Goal: Entertainment & Leisure: Browse casually

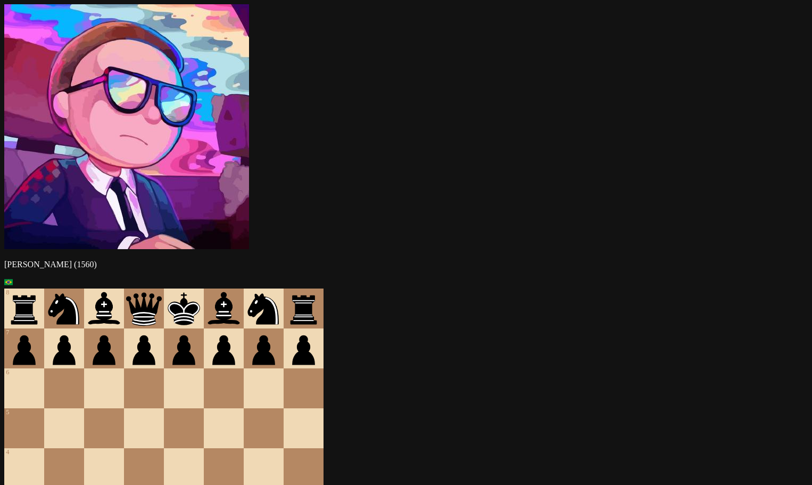
click at [153, 260] on p "[PERSON_NAME] (1560)" at bounding box center [405, 265] width 803 height 10
drag, startPoint x: 153, startPoint y: 59, endPoint x: 169, endPoint y: 62, distance: 16.8
click at [169, 260] on p "[PERSON_NAME] (1560)" at bounding box center [405, 265] width 803 height 10
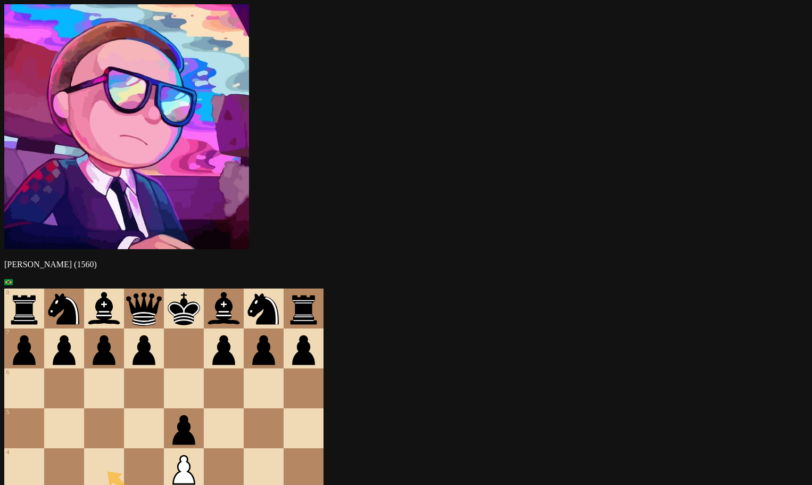
drag, startPoint x: 317, startPoint y: 391, endPoint x: 205, endPoint y: 264, distance: 168.5
drag, startPoint x: 205, startPoint y: 264, endPoint x: 308, endPoint y: 152, distance: 152.5
click at [244, 368] on div at bounding box center [224, 388] width 40 height 40
drag, startPoint x: 323, startPoint y: 300, endPoint x: 202, endPoint y: 160, distance: 185.2
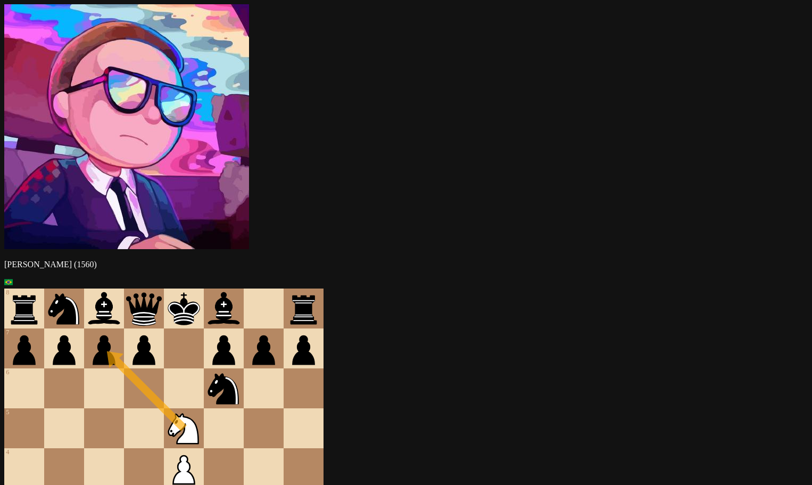
click at [124, 408] on div at bounding box center [104, 428] width 40 height 40
drag, startPoint x: 243, startPoint y: 380, endPoint x: 304, endPoint y: 313, distance: 91.2
drag, startPoint x: 247, startPoint y: 370, endPoint x: 283, endPoint y: 342, distance: 45.5
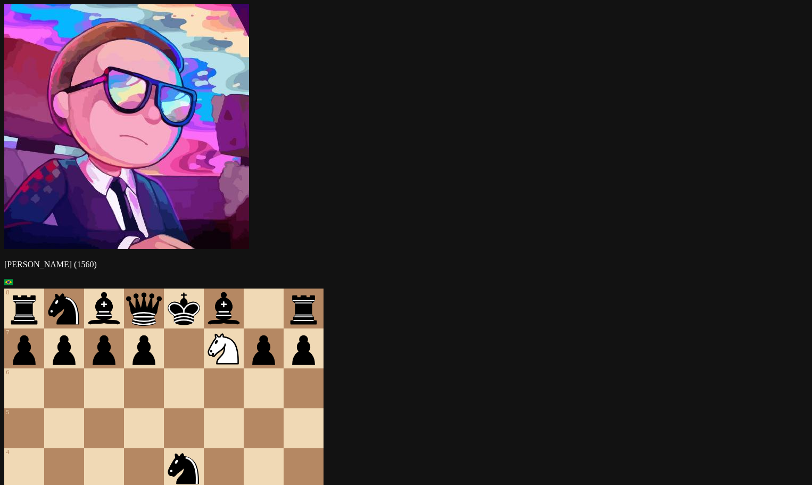
drag, startPoint x: 241, startPoint y: 386, endPoint x: 308, endPoint y: 308, distance: 103.1
drag, startPoint x: 288, startPoint y: 250, endPoint x: 325, endPoint y: 182, distance: 76.9
click at [244, 368] on div at bounding box center [224, 388] width 40 height 40
drag, startPoint x: 247, startPoint y: 389, endPoint x: 317, endPoint y: 303, distance: 110.8
drag, startPoint x: 288, startPoint y: 333, endPoint x: 277, endPoint y: 346, distance: 17.7
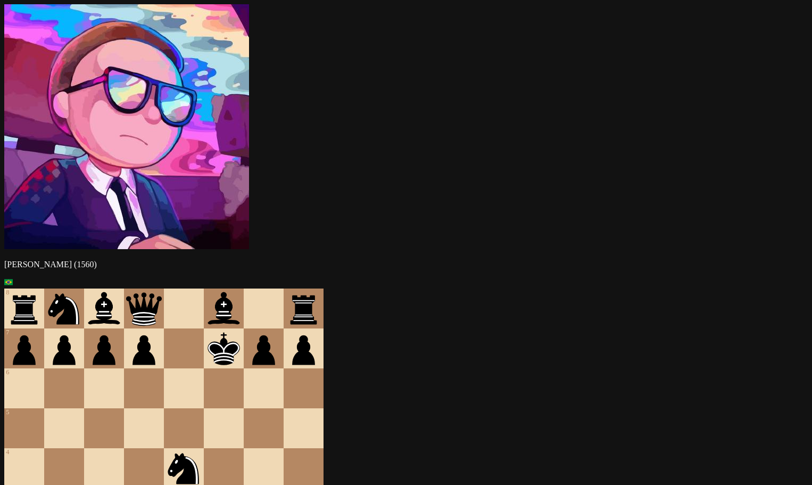
drag, startPoint x: 205, startPoint y: 260, endPoint x: 318, endPoint y: 150, distance: 158.4
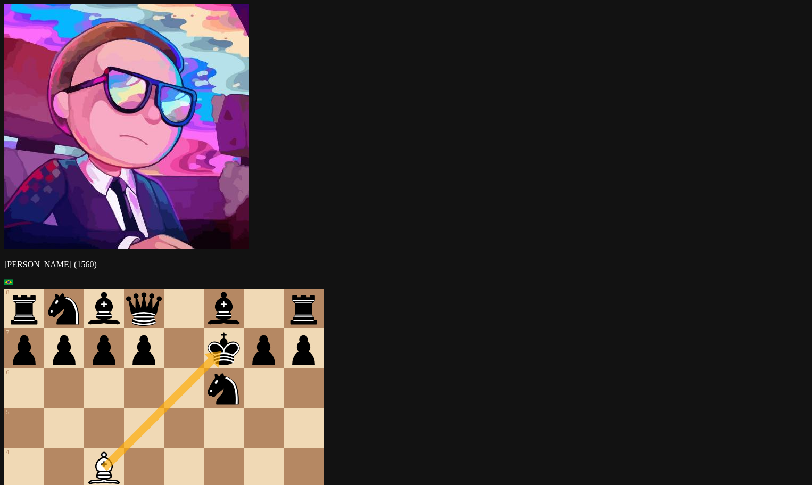
click at [204, 408] on div at bounding box center [184, 428] width 40 height 40
drag, startPoint x: 239, startPoint y: 141, endPoint x: 240, endPoint y: 249, distance: 108.0
click at [164, 448] on div at bounding box center [144, 468] width 40 height 40
drag, startPoint x: 319, startPoint y: 143, endPoint x: 287, endPoint y: 101, distance: 52.5
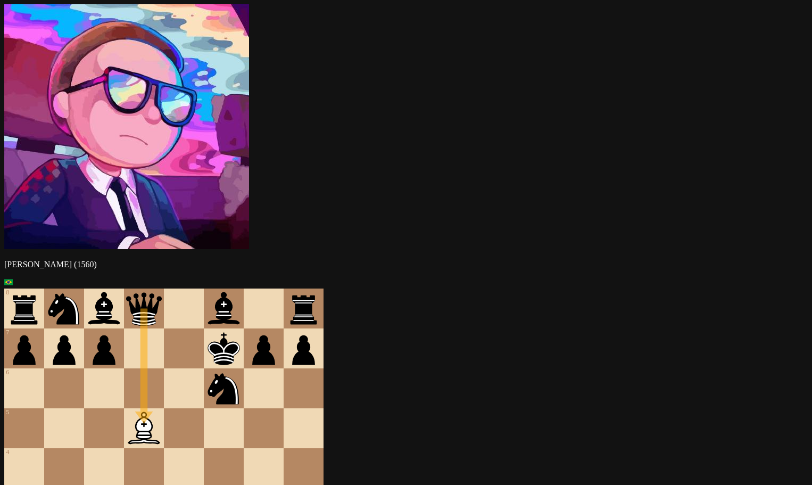
drag, startPoint x: 237, startPoint y: 97, endPoint x: 236, endPoint y: 218, distance: 120.8
click at [244, 448] on div at bounding box center [224, 468] width 40 height 40
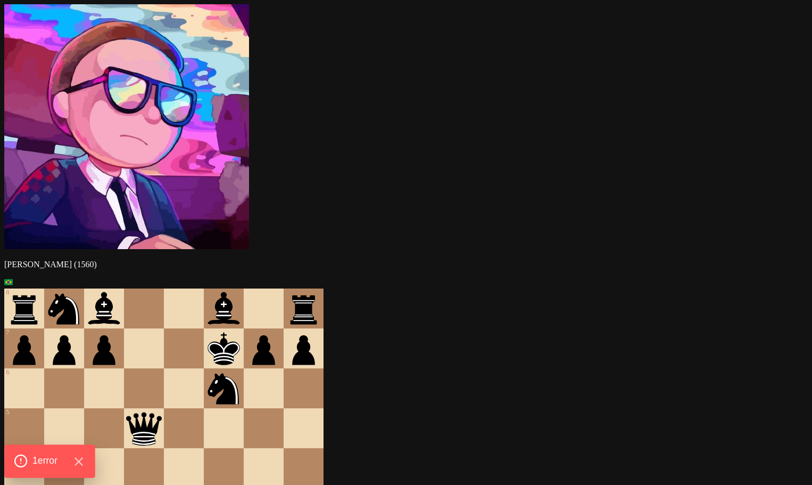
click at [54, 469] on div "1 error" at bounding box center [49, 460] width 90 height 33
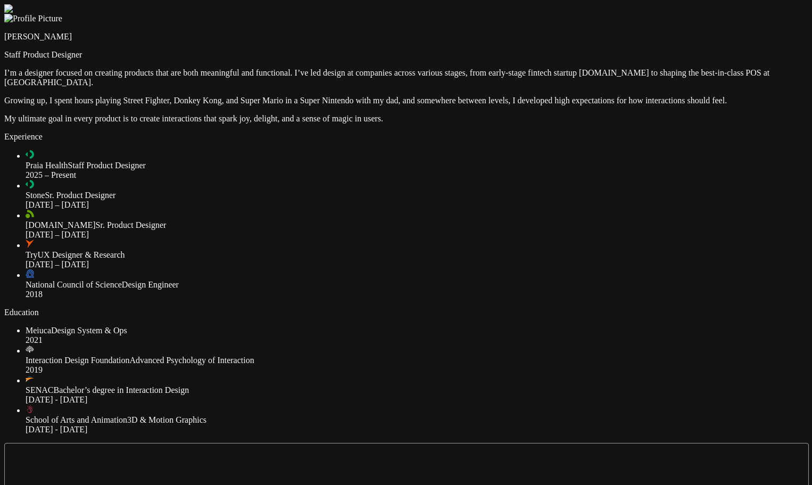
click at [592, 4] on div at bounding box center [405, 4] width 803 height 0
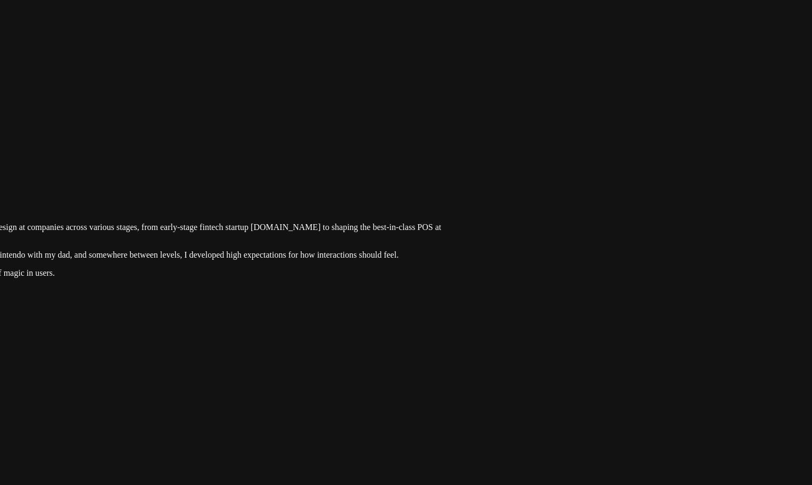
drag, startPoint x: 592, startPoint y: 217, endPoint x: 231, endPoint y: 411, distance: 409.0
click at [222, 159] on div at bounding box center [77, 159] width 803 height 0
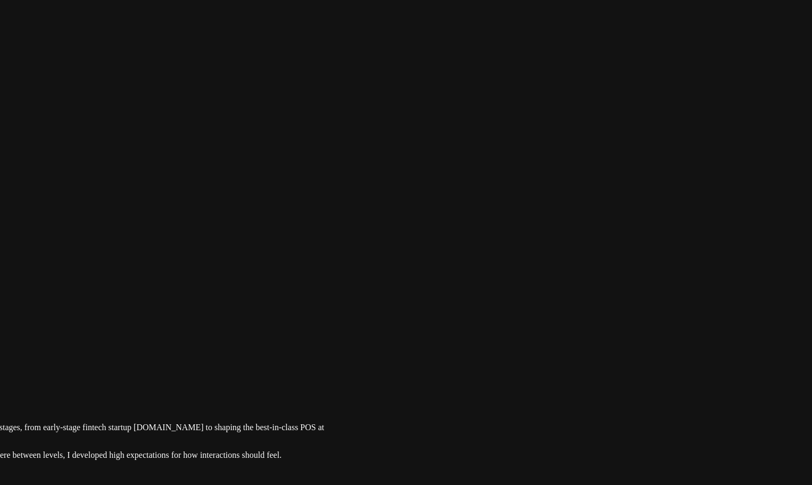
drag, startPoint x: 654, startPoint y: 234, endPoint x: 471, endPoint y: 397, distance: 245.3
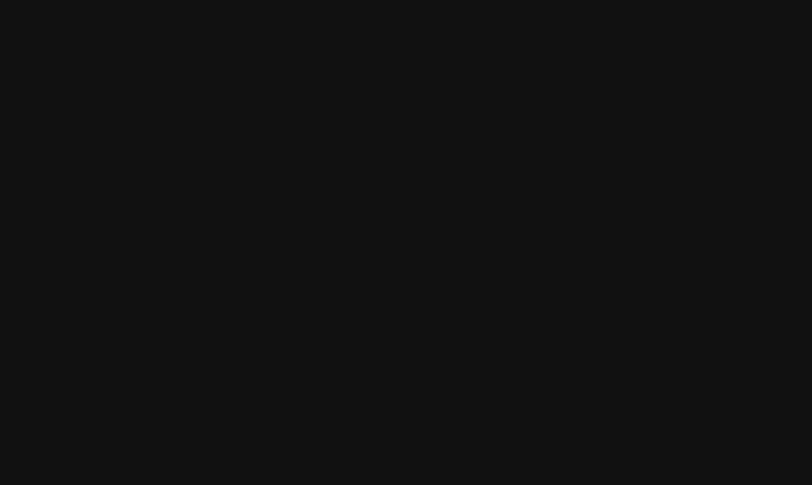
drag, startPoint x: 585, startPoint y: 225, endPoint x: 539, endPoint y: 276, distance: 68.9
drag, startPoint x: 570, startPoint y: 198, endPoint x: 570, endPoint y: 221, distance: 22.9
